Goal: Navigation & Orientation: Find specific page/section

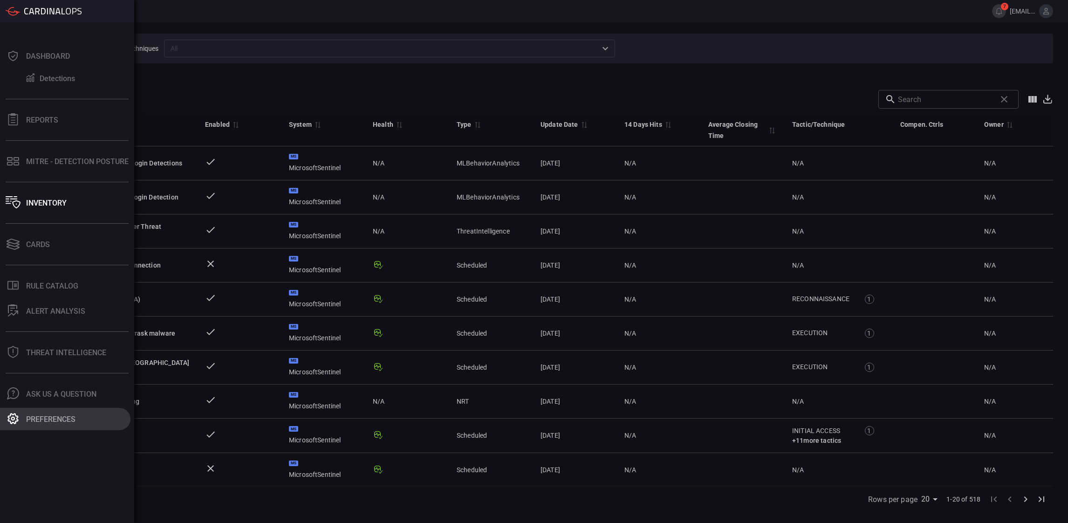
click at [33, 422] on div "Preferences" at bounding box center [50, 419] width 49 height 9
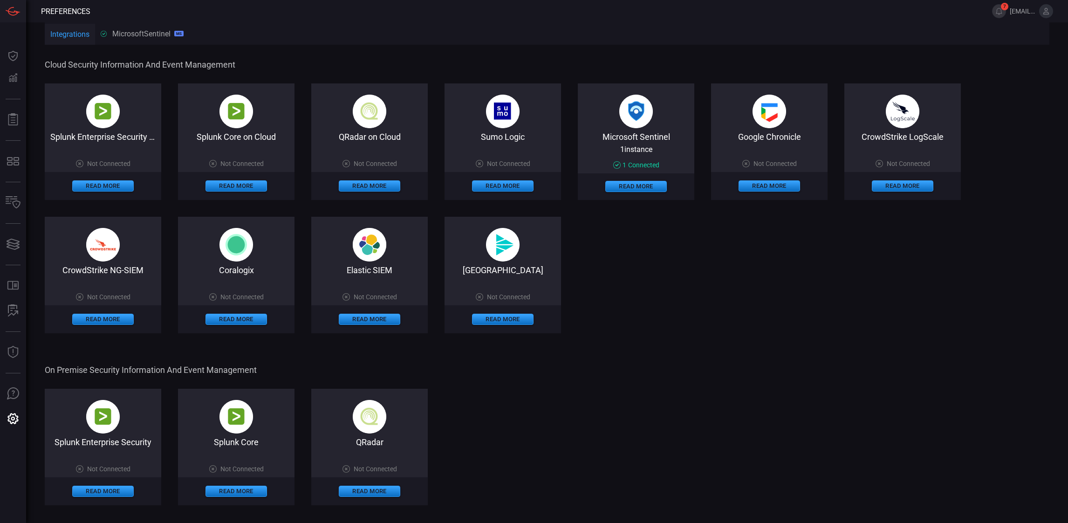
click at [635, 160] on span at bounding box center [636, 157] width 116 height 7
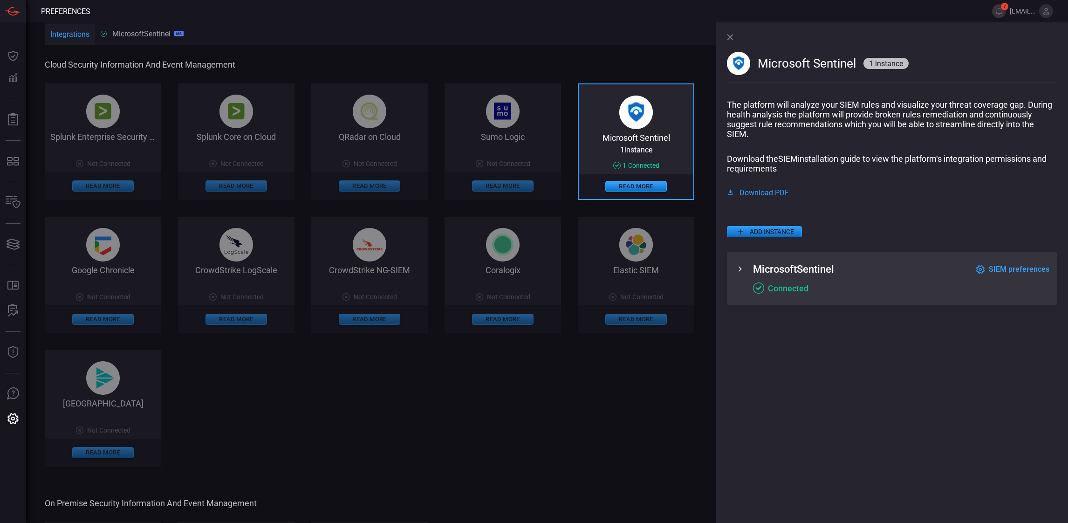
click at [634, 142] on span at bounding box center [636, 144] width 115 height 4
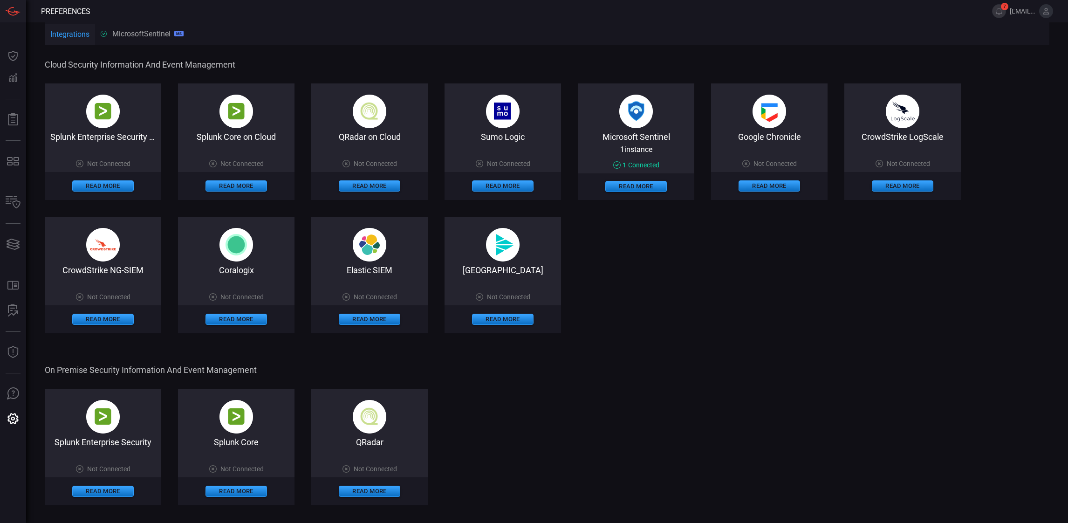
click at [634, 142] on span at bounding box center [636, 143] width 116 height 4
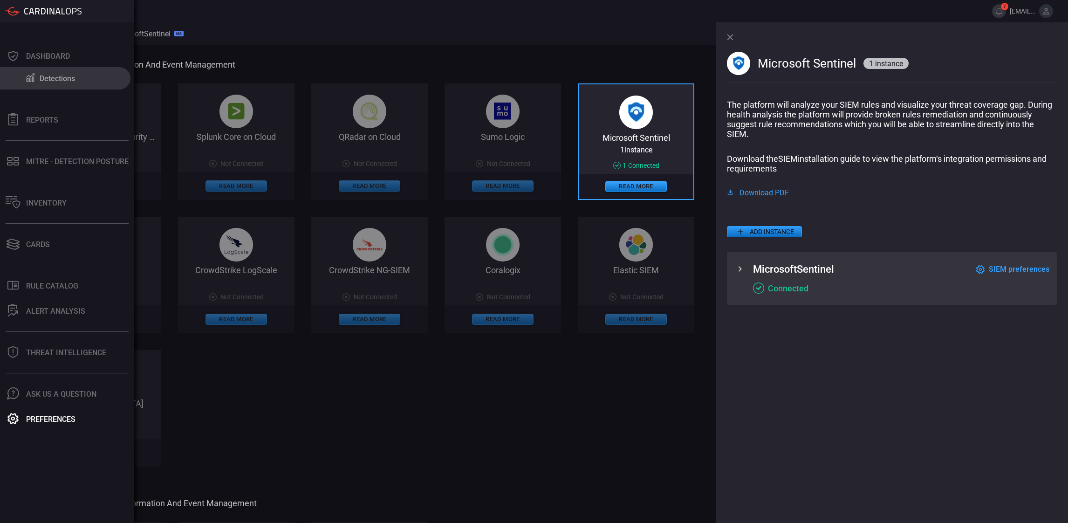
click at [54, 73] on button "Detections" at bounding box center [65, 78] width 130 height 22
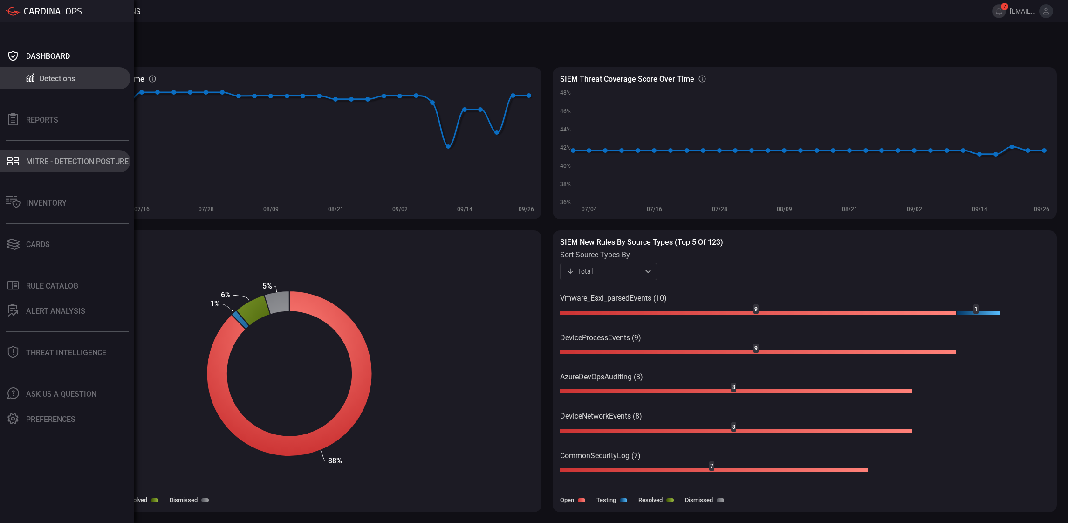
click at [45, 168] on button "MITRE - Detection Posture" at bounding box center [65, 161] width 130 height 22
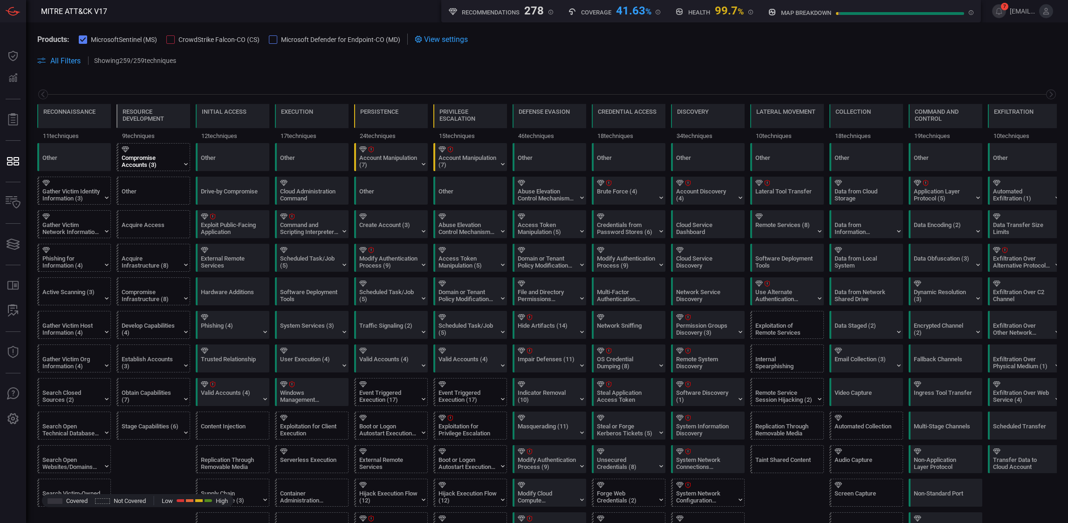
scroll to position [0, 97]
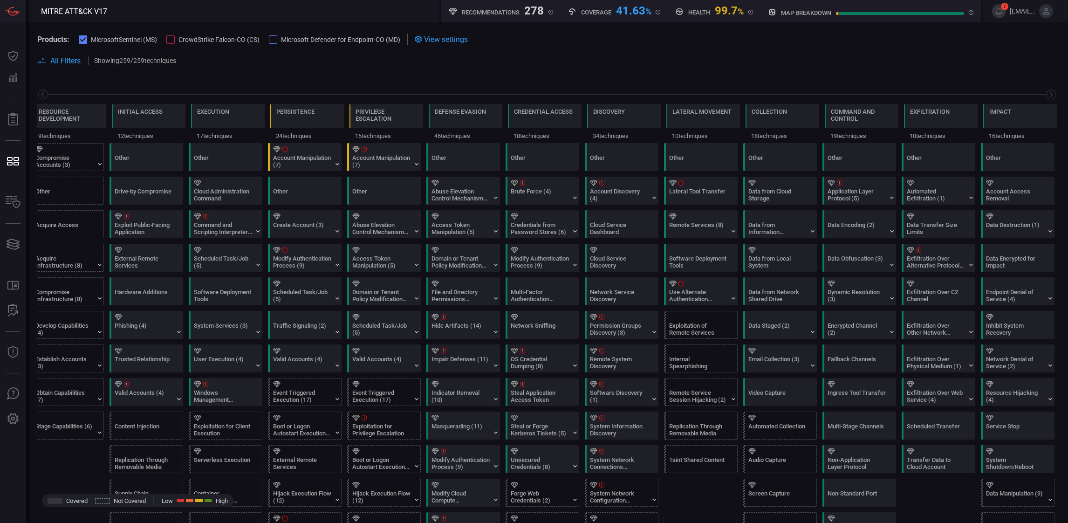
click at [120, 36] on span "MicrosoftSentinel (MS)" at bounding box center [124, 39] width 66 height 7
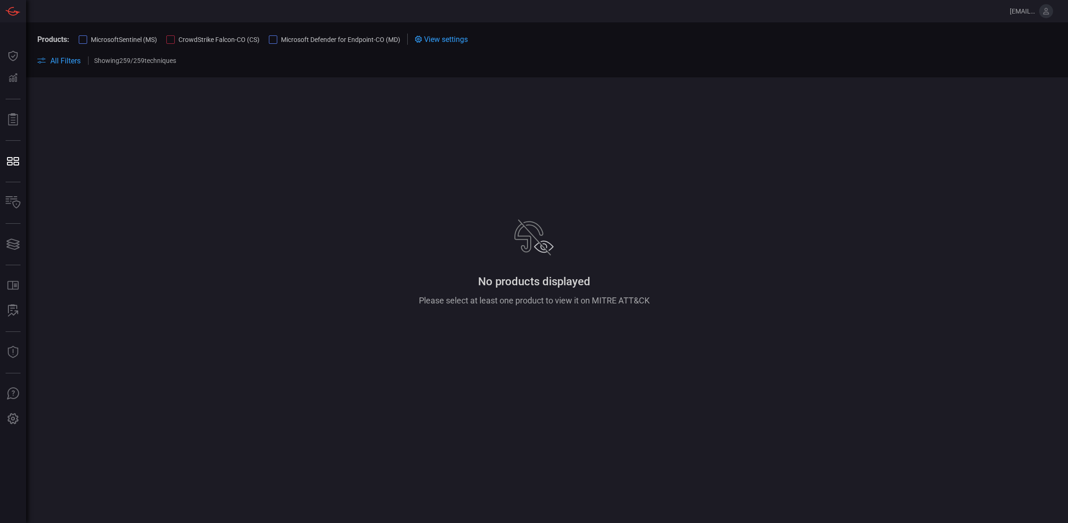
click at [440, 38] on span "View settings" at bounding box center [446, 39] width 44 height 9
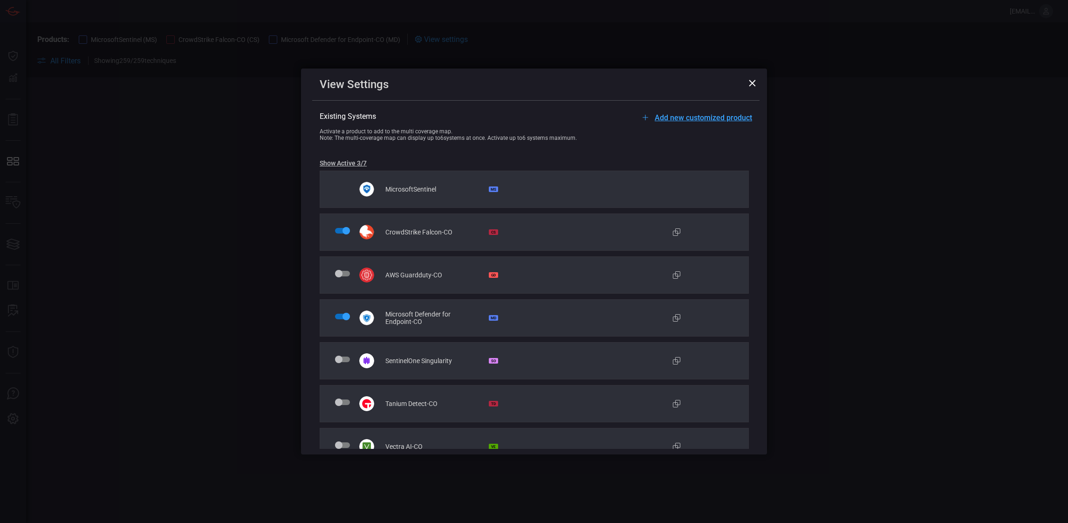
click at [409, 193] on span "MicrosoftSentinel" at bounding box center [410, 188] width 51 height 7
click at [751, 83] on icon at bounding box center [752, 83] width 7 height 7
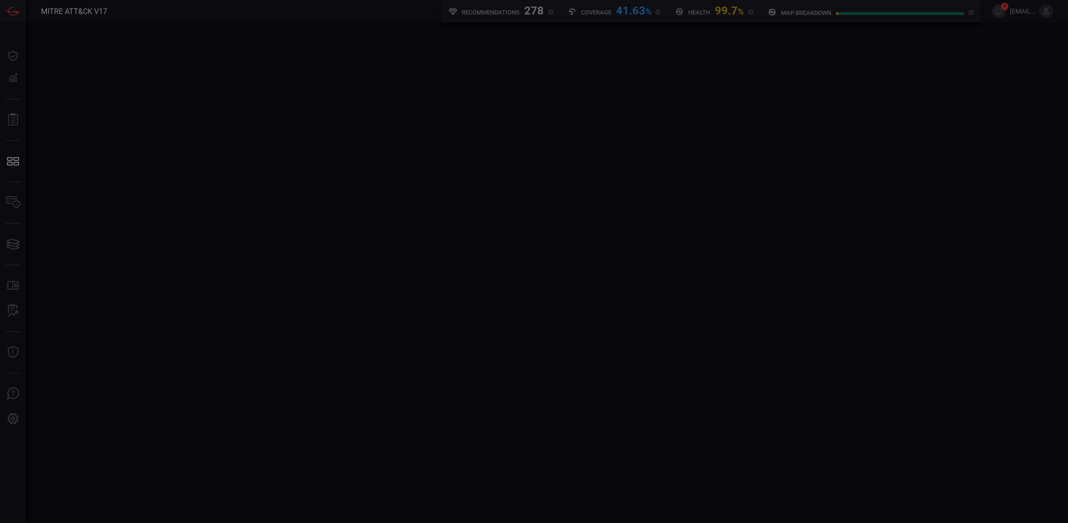
click at [75, 358] on div at bounding box center [534, 261] width 1068 height 523
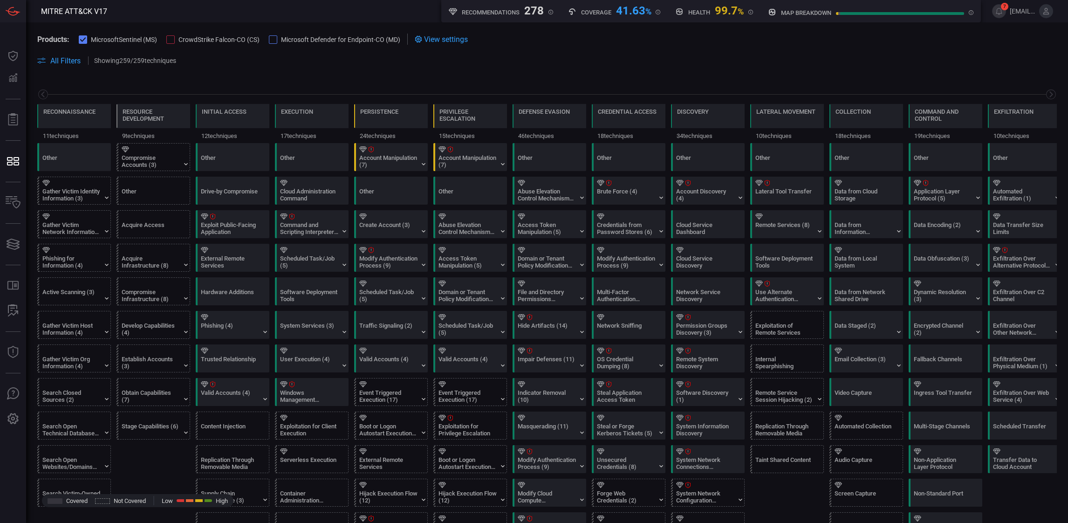
scroll to position [0, 97]
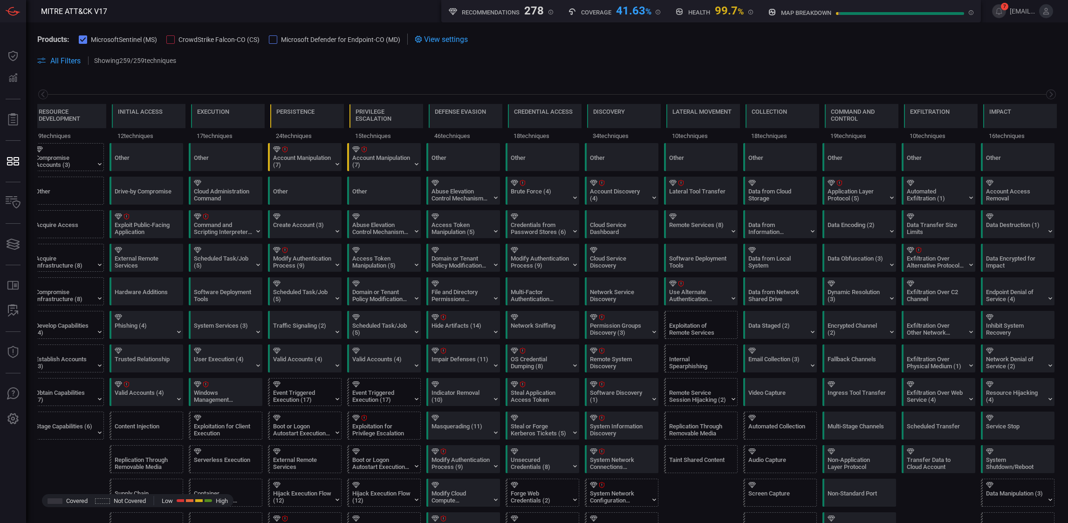
click at [108, 40] on span "MicrosoftSentinel (MS)" at bounding box center [124, 39] width 66 height 7
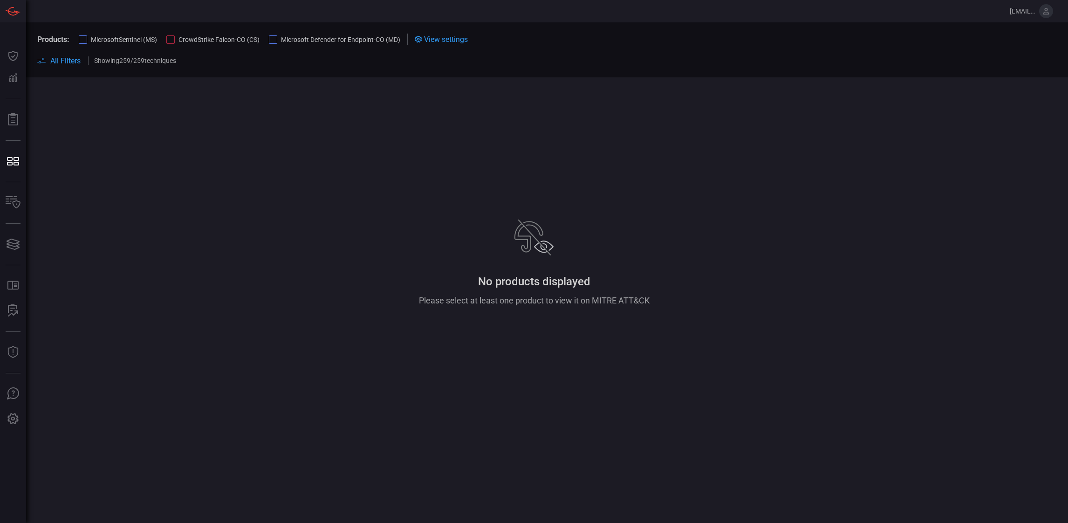
click at [108, 40] on span "MicrosoftSentinel (MS)" at bounding box center [124, 39] width 66 height 7
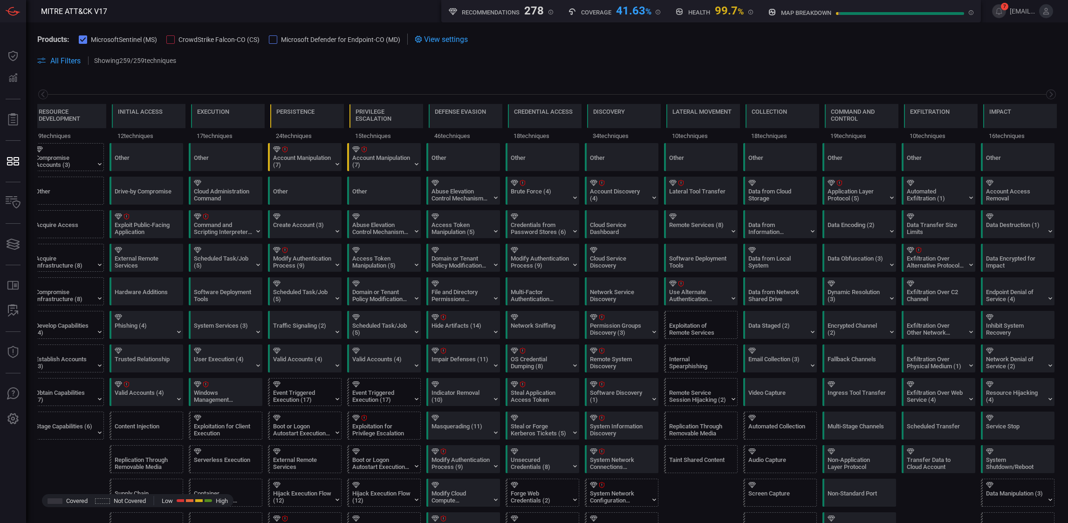
click at [1013, 12] on span "[EMAIL_ADDRESS][DOMAIN_NAME]" at bounding box center [1023, 10] width 26 height 7
click at [1044, 9] on icon at bounding box center [1046, 11] width 6 height 7
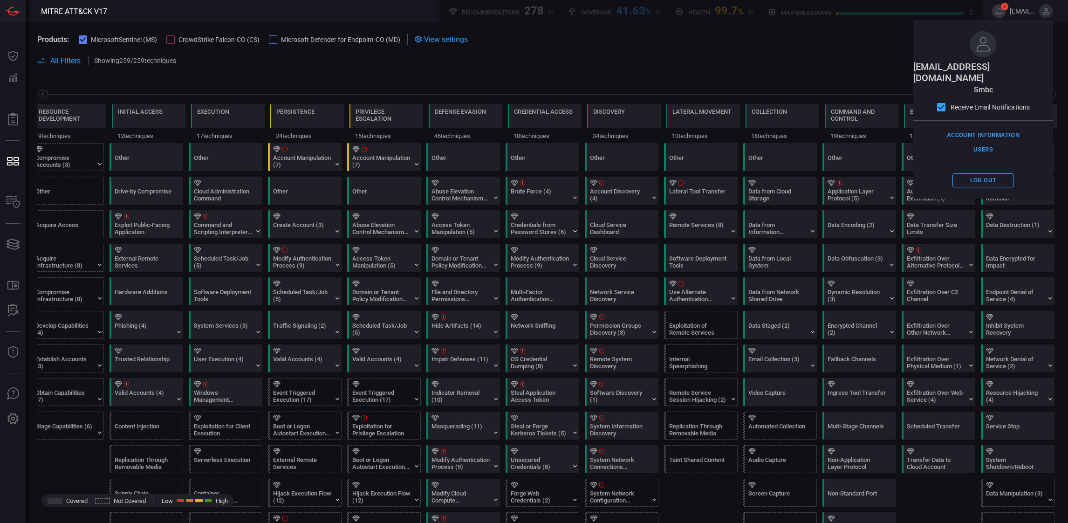
click at [709, 52] on span at bounding box center [546, 50] width 1019 height 10
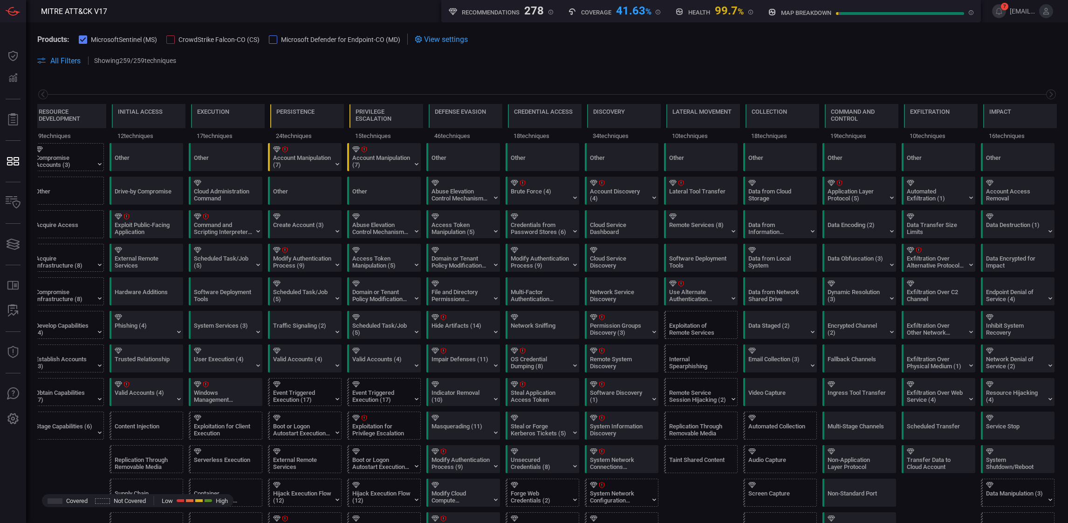
click at [1041, 14] on button at bounding box center [1046, 11] width 14 height 14
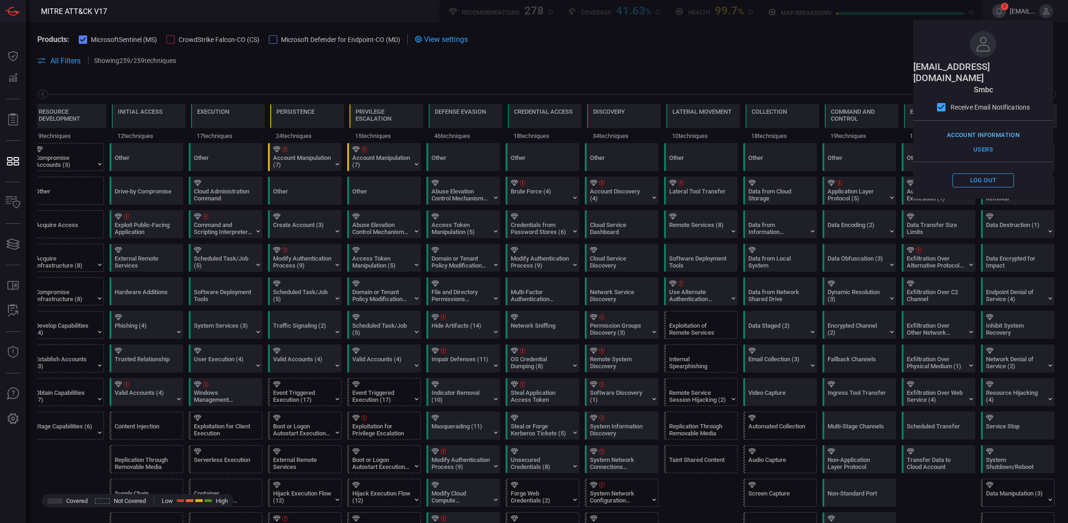
click at [985, 128] on button "Account Information" at bounding box center [982, 135] width 77 height 14
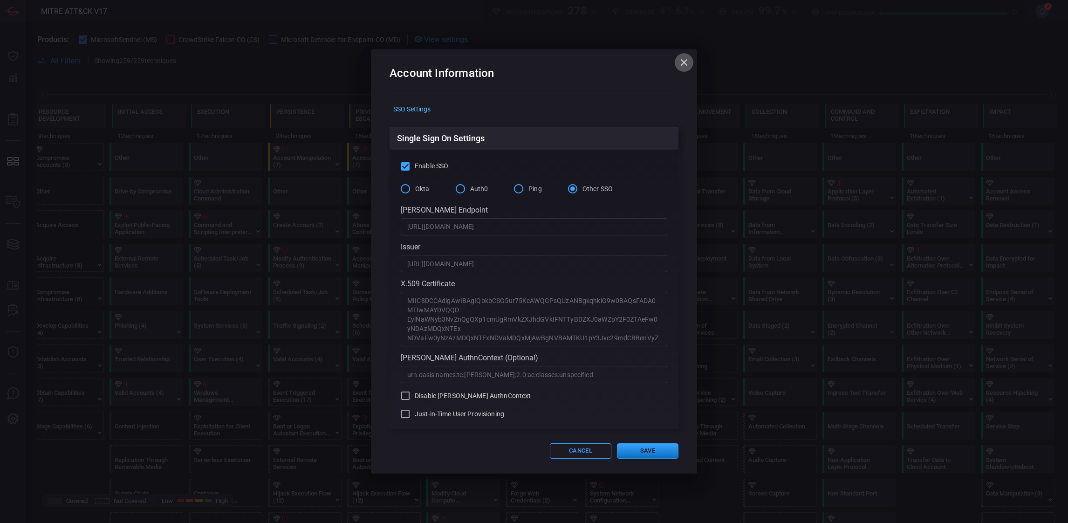
click at [683, 62] on icon "button" at bounding box center [684, 62] width 7 height 7
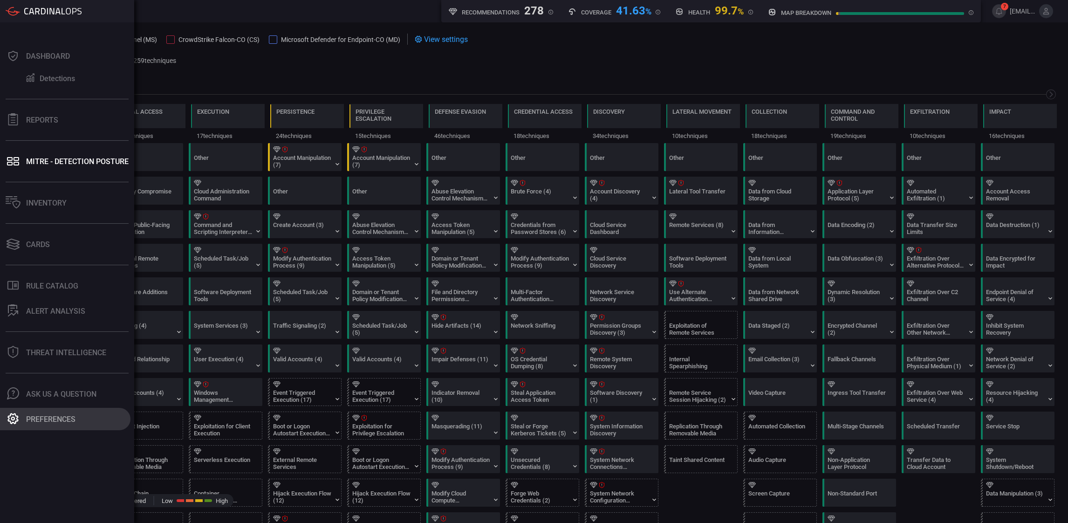
click at [53, 412] on button "Preferences" at bounding box center [65, 419] width 130 height 22
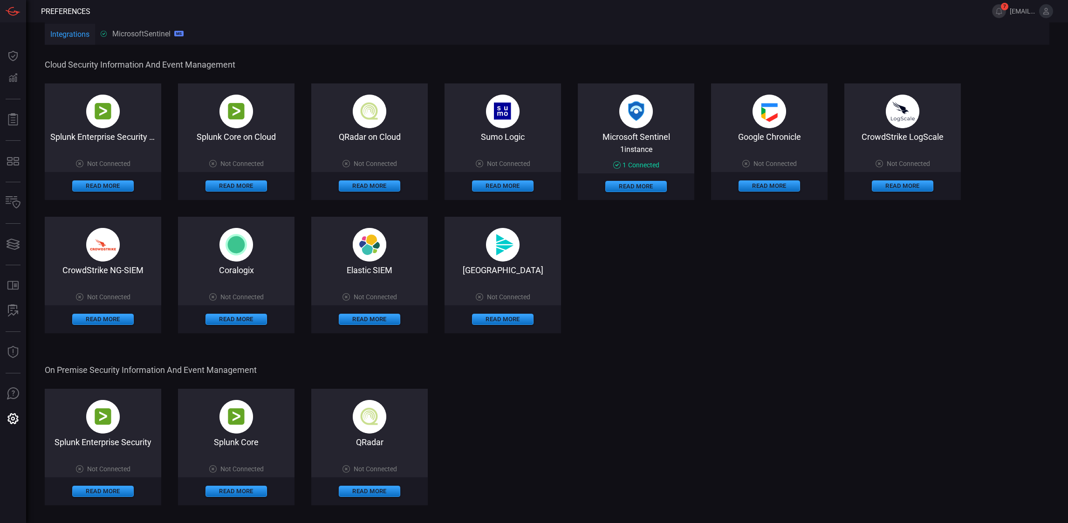
click at [635, 137] on div "Microsoft Sentinel" at bounding box center [636, 136] width 116 height 9
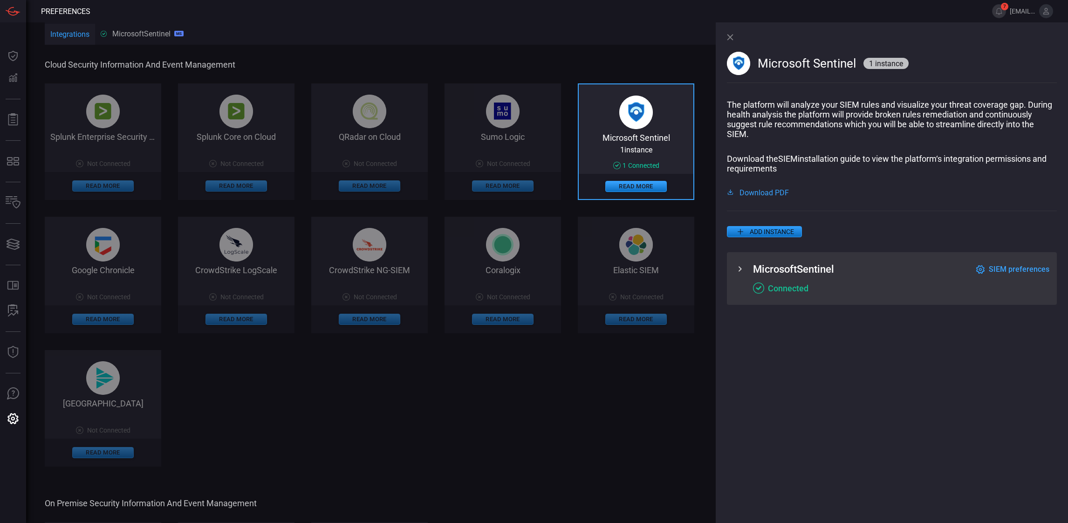
click at [1017, 269] on span "SIEM preferences" at bounding box center [1019, 269] width 61 height 9
